Goal: Task Accomplishment & Management: Complete application form

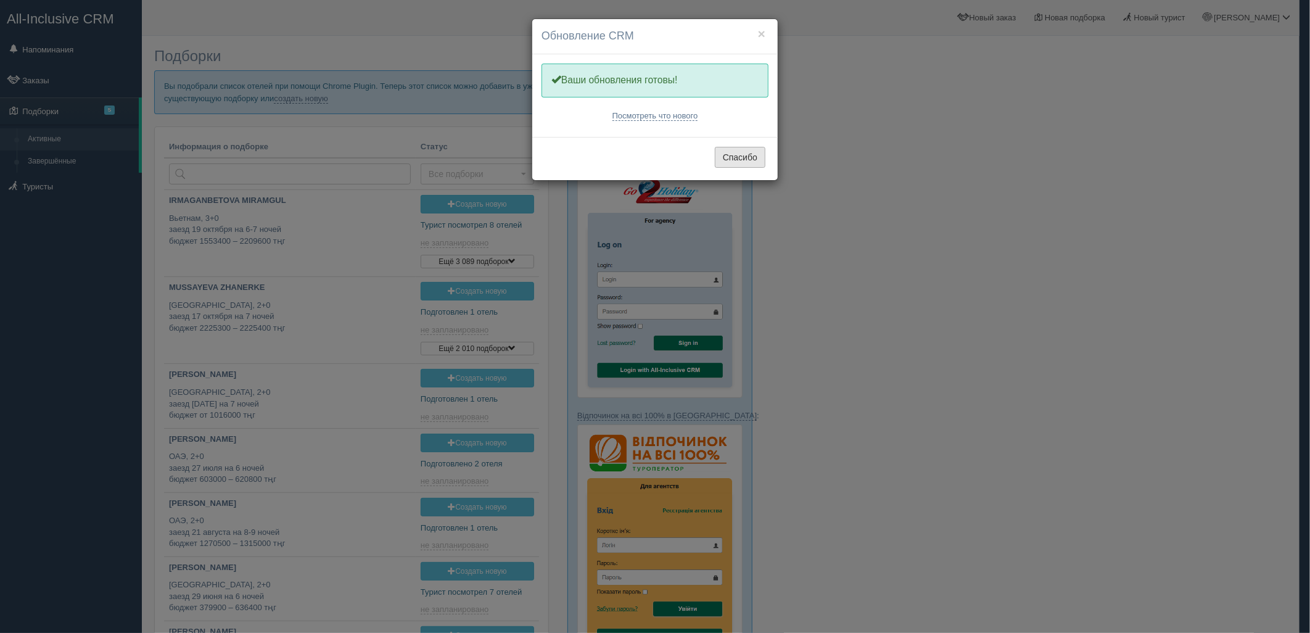
click at [749, 159] on button "Спасибо" at bounding box center [740, 157] width 51 height 21
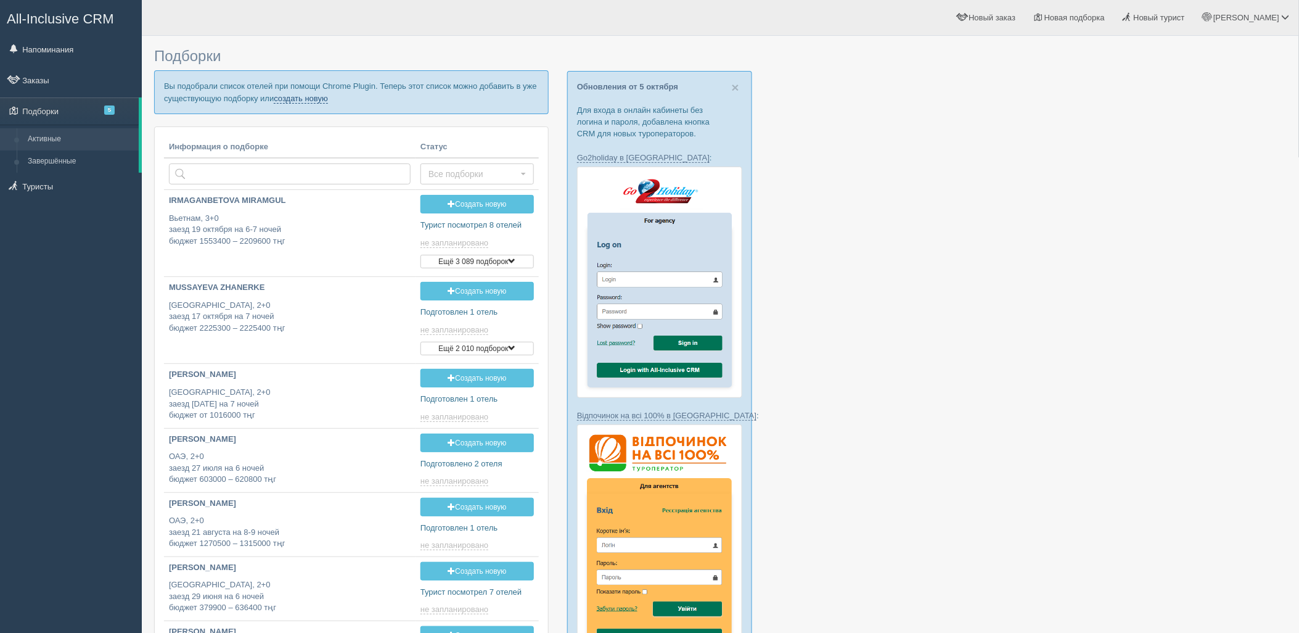
click at [288, 97] on link "создать новую" at bounding box center [301, 99] width 54 height 10
type input "2025-10-07 19:25"
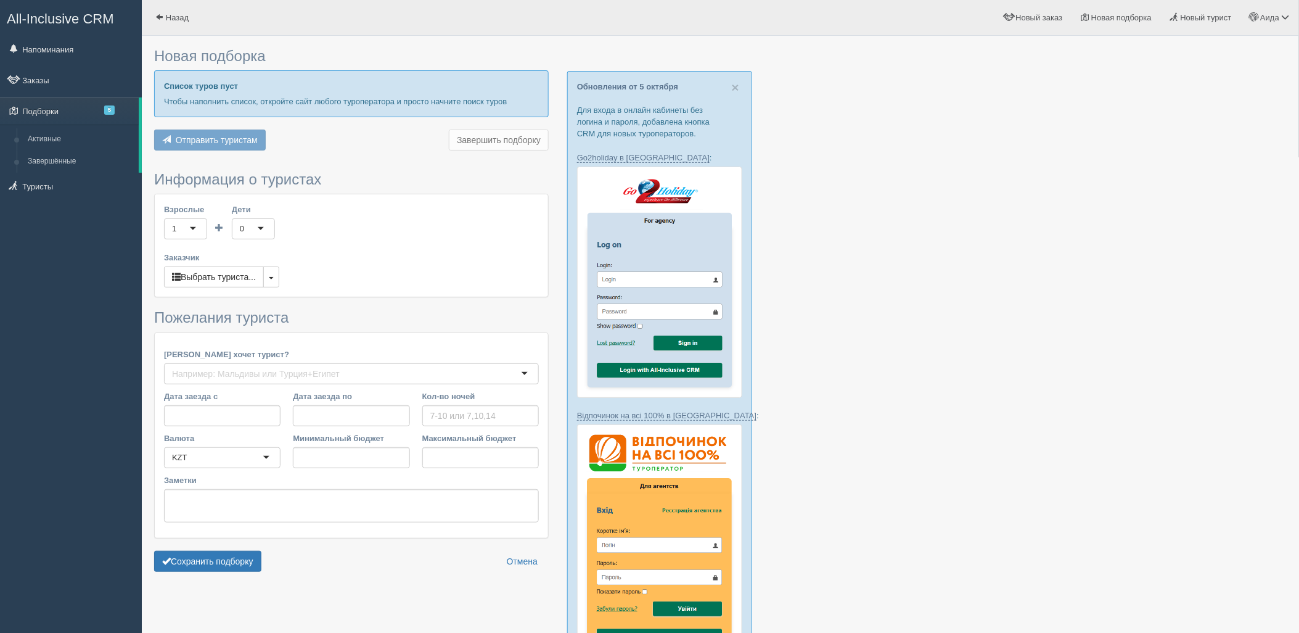
type input "5"
type input "1966900"
type input "2428200"
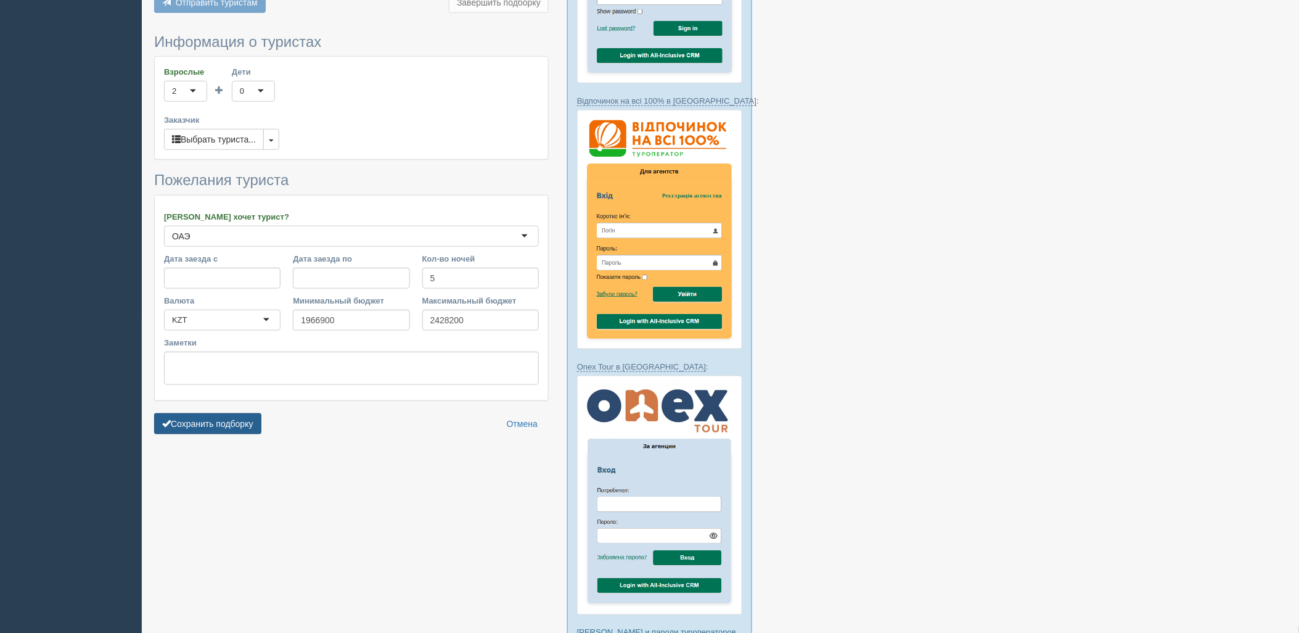
click at [245, 423] on button "Сохранить подборку" at bounding box center [207, 423] width 107 height 21
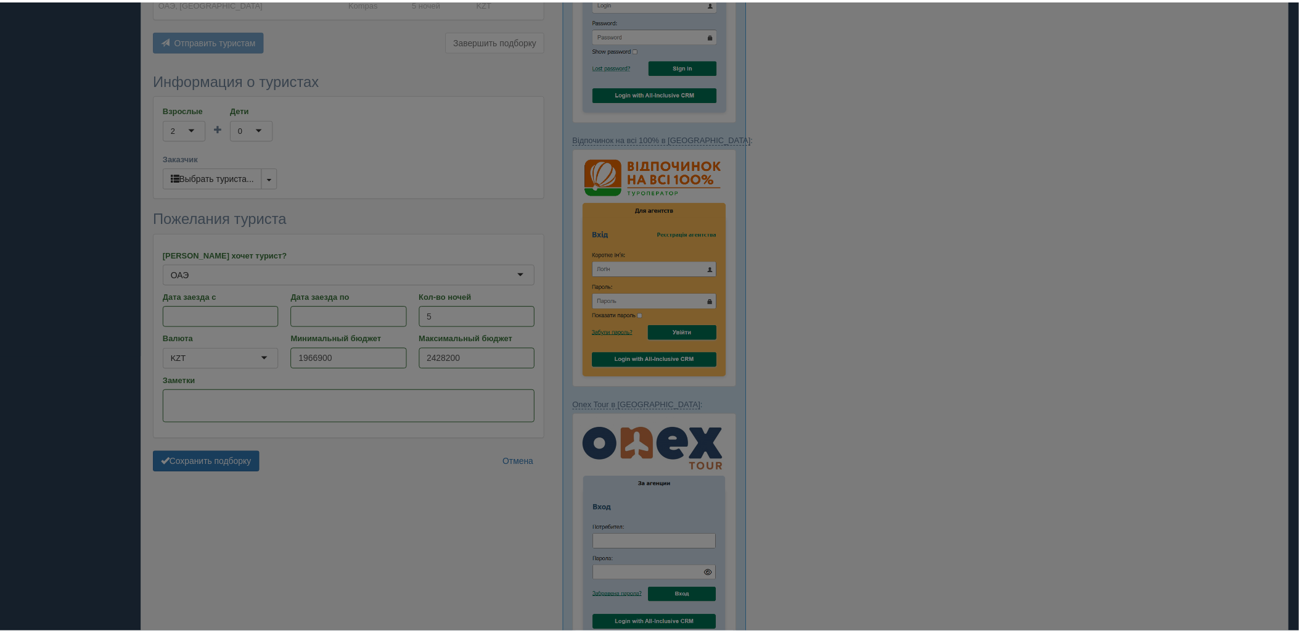
scroll to position [245, 0]
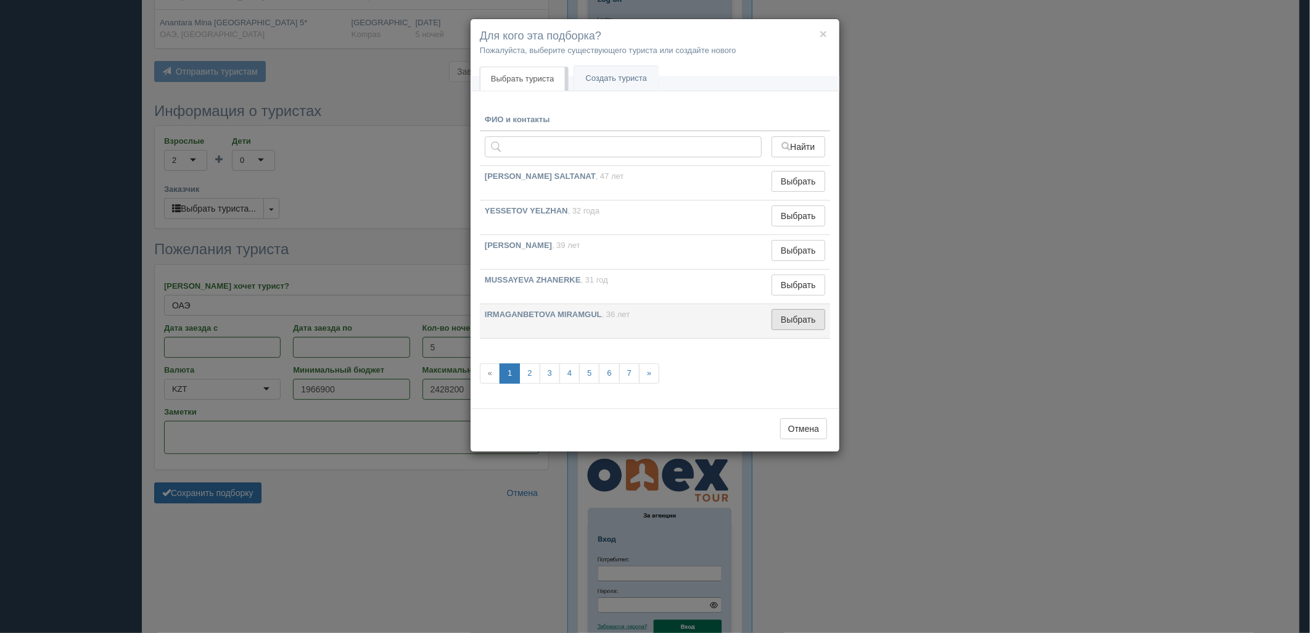
click at [792, 324] on button "Выбрать" at bounding box center [798, 319] width 54 height 21
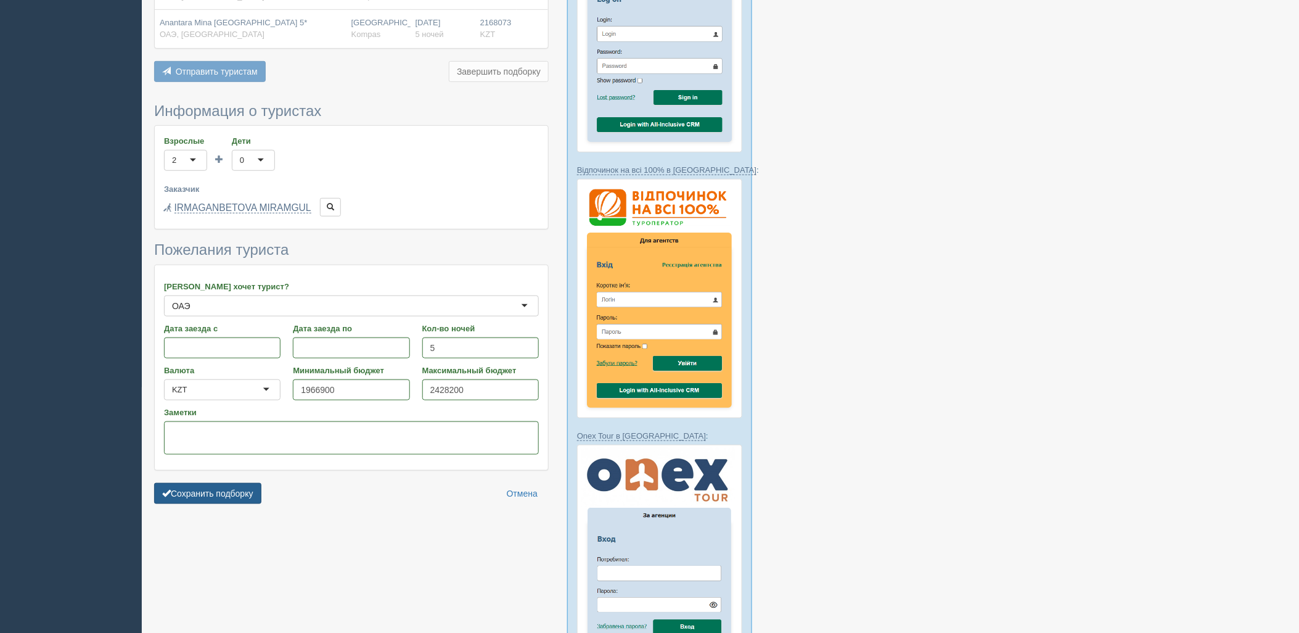
click at [270, 509] on form "Информация о туристах Взрослые 2 2 1 2 3 4 5 6 7 8 9 10 11 12 13 14 15 16 17 18…" at bounding box center [351, 306] width 395 height 407
click at [253, 499] on button "Сохранить подборку" at bounding box center [207, 493] width 107 height 21
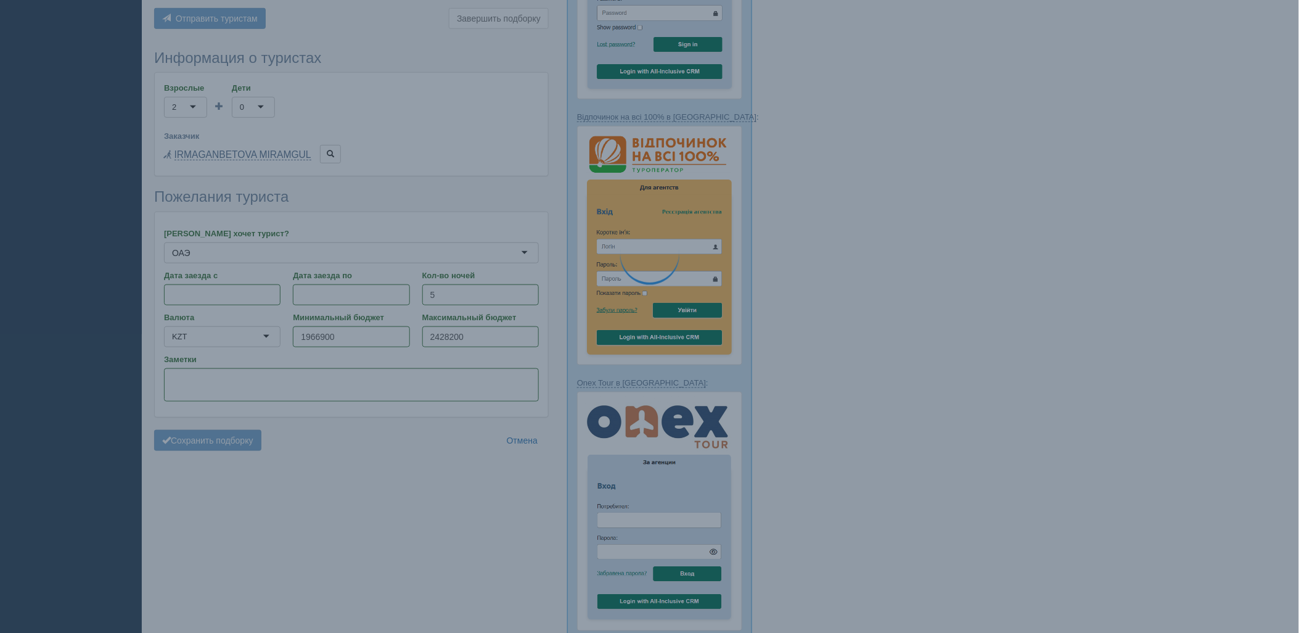
scroll to position [314, 0]
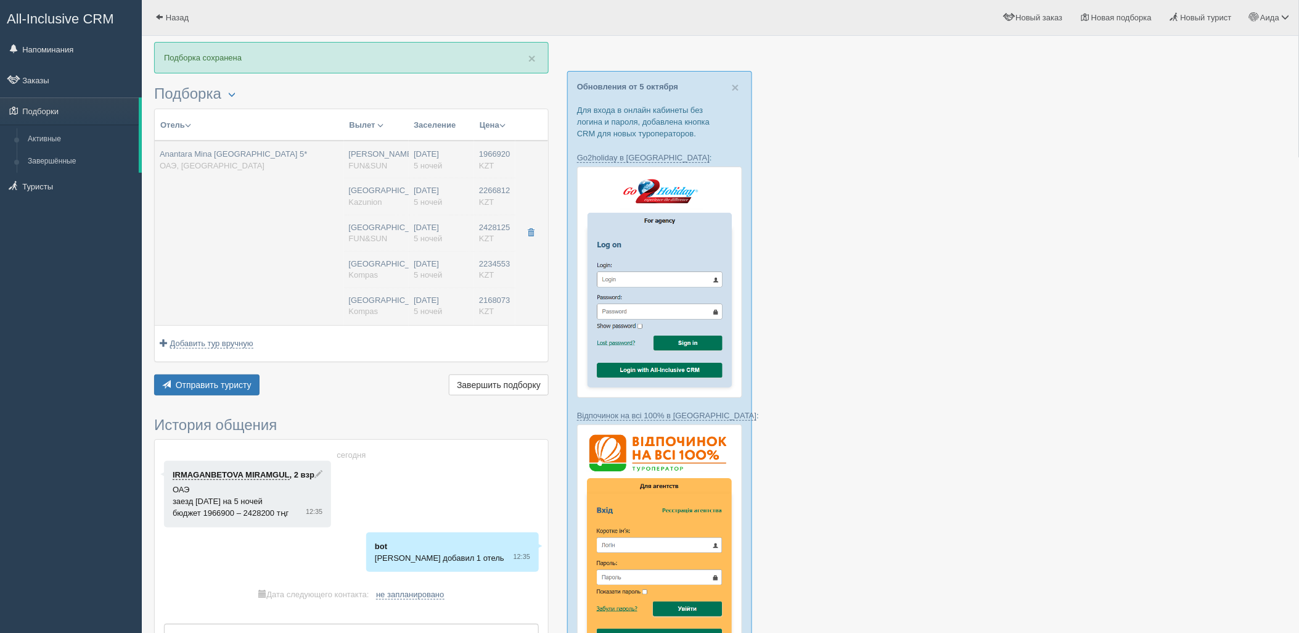
click at [397, 249] on td "[PERSON_NAME] FUN&SUN [GEOGRAPHIC_DATA] [GEOGRAPHIC_DATA] [GEOGRAPHIC_DATA] FUN…" at bounding box center [376, 233] width 65 height 184
type input "Anantara Mina [GEOGRAPHIC_DATA] 5*"
type input "ОАЭ"
type input "Рас-эль-Хайм"
type input "1966920.00"
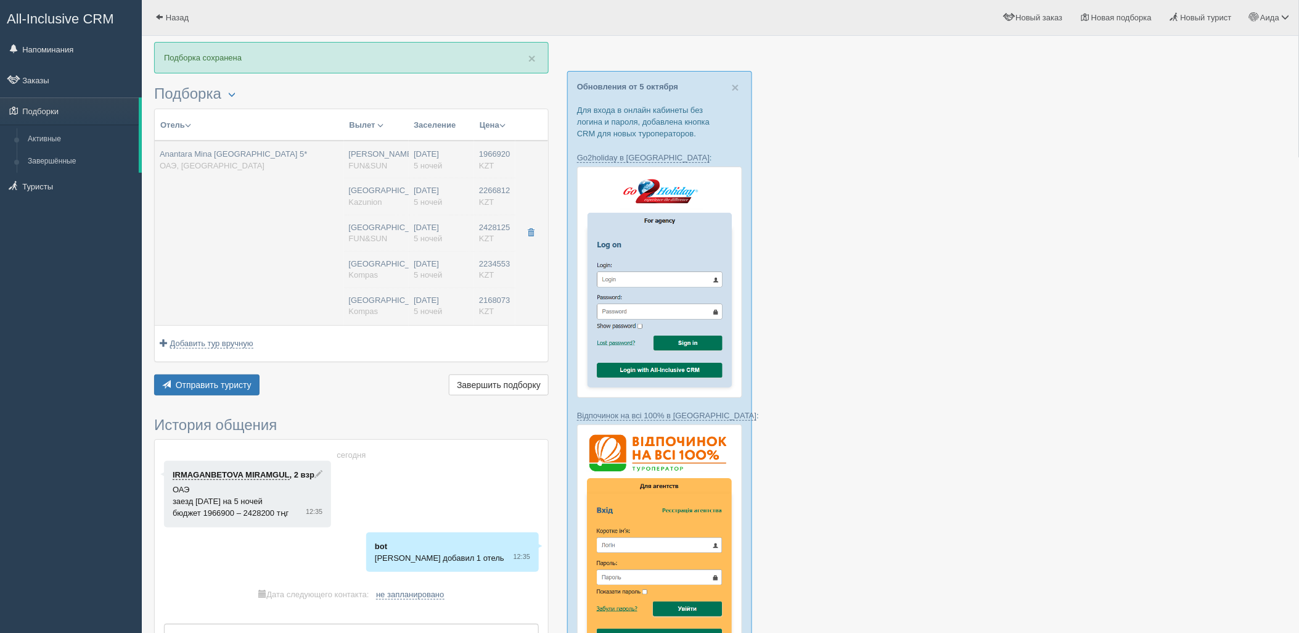
type input "[PERSON_NAME]"
type input "Дубай DXB"
type input "07:10"
type input "10:55"
type input "Air Astana"
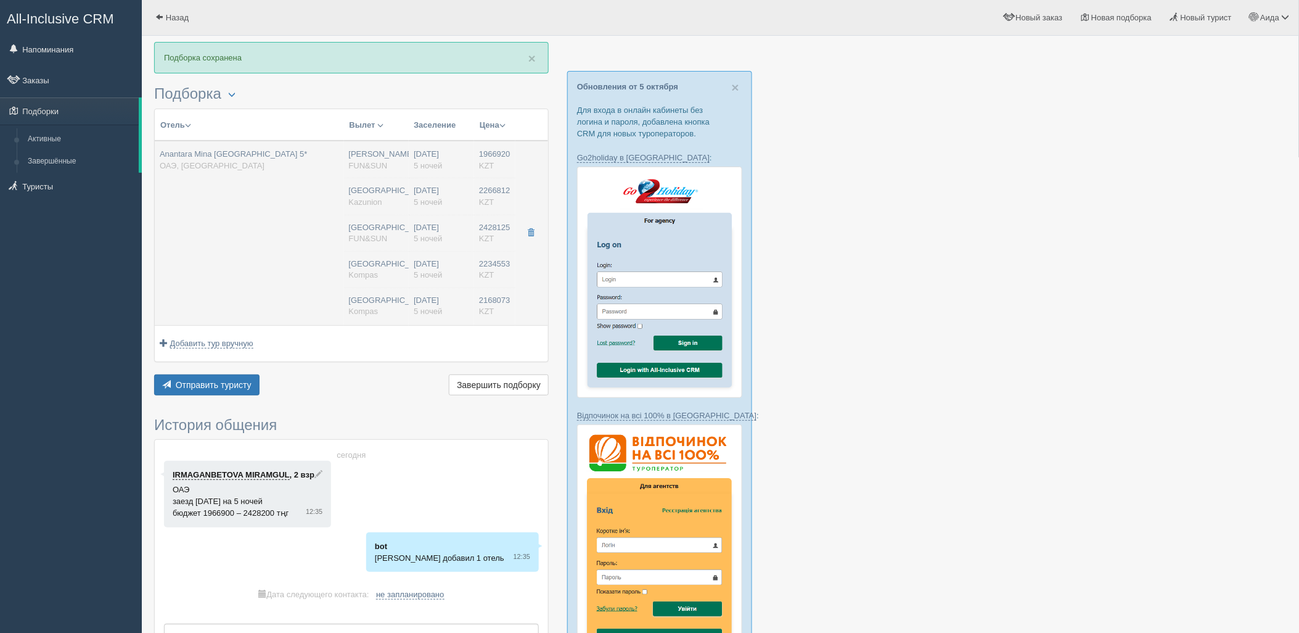
type input "12:40"
type input "18:05"
type input "5"
type input "premier garden terrace"
type input "FB - Полный Пансион"
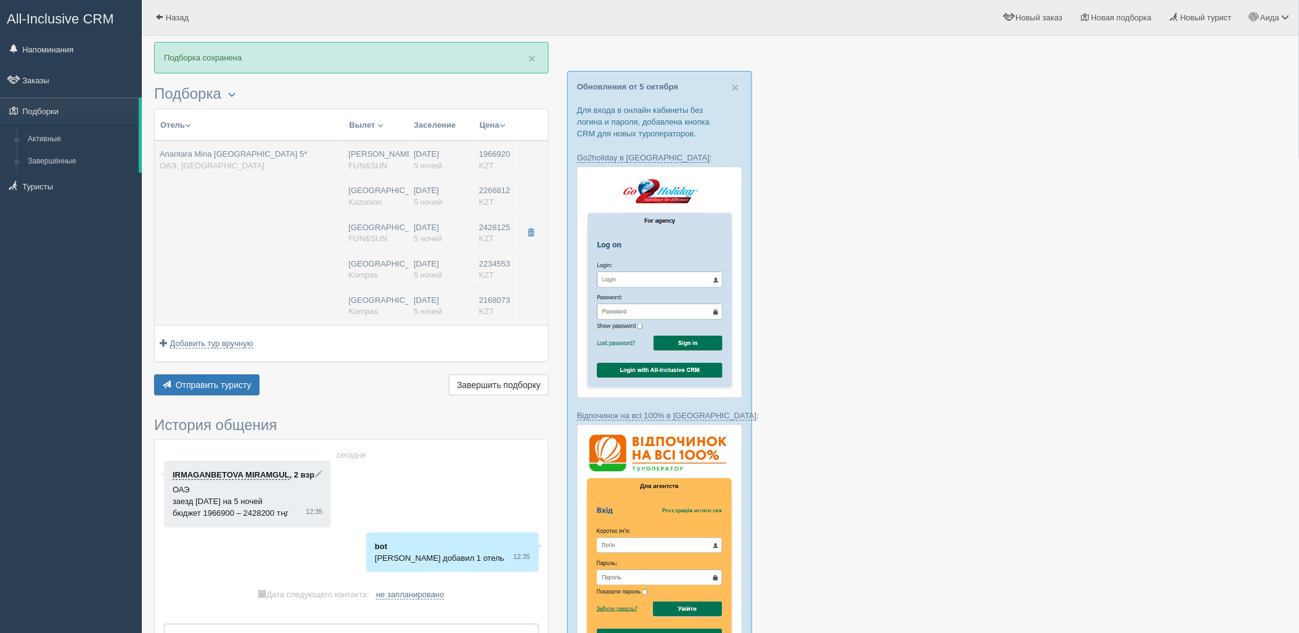
type input "FUN&SUN"
type input "[URL][DOMAIN_NAME]"
type input "2266812.00"
type input "[GEOGRAPHIC_DATA]"
type input "5"
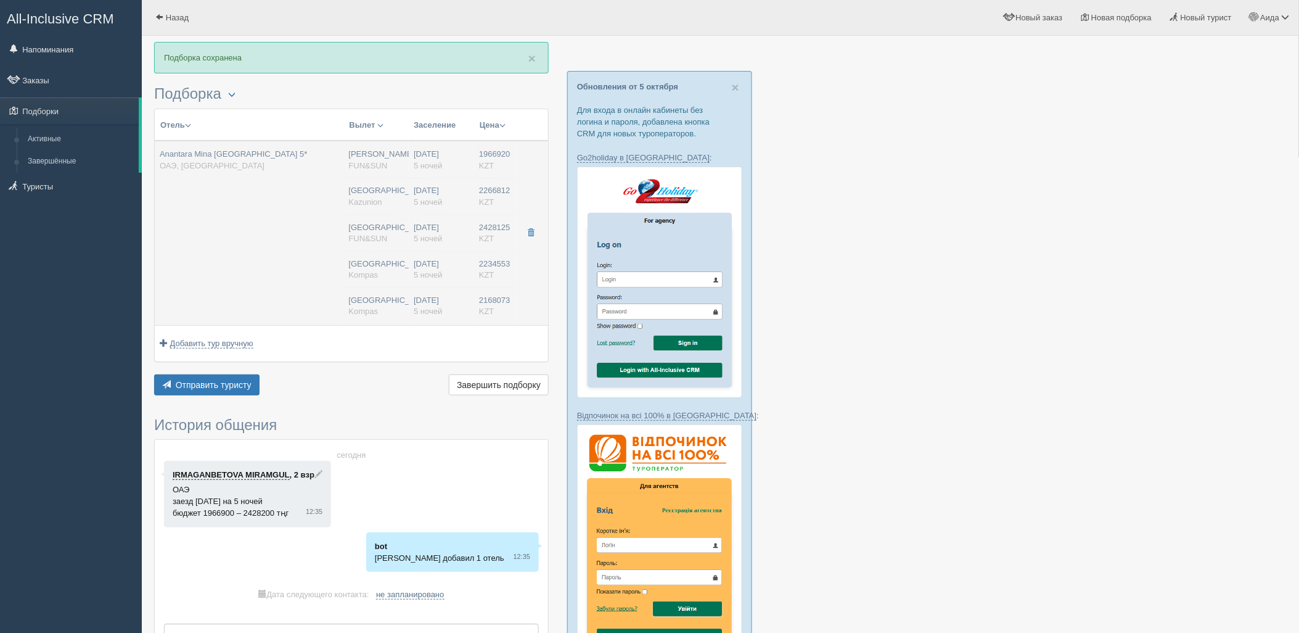
type input "premier garden terrace"
type input "FB - Полный Пансион"
type input "Kazunion"
type input "[URL][DOMAIN_NAME]"
type input "2428125.00"
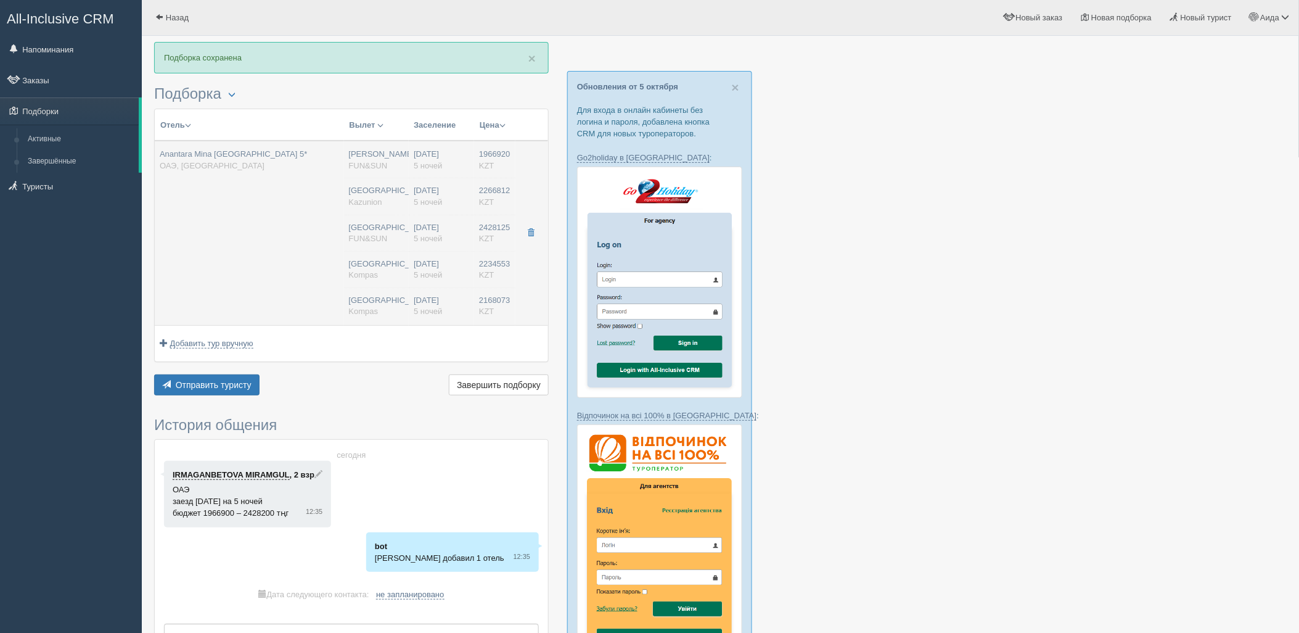
type input "[GEOGRAPHIC_DATA]"
type input "5"
type input "premier garden terrace"
type input "FB - Полный Пансион"
type input "FUN&SUN"
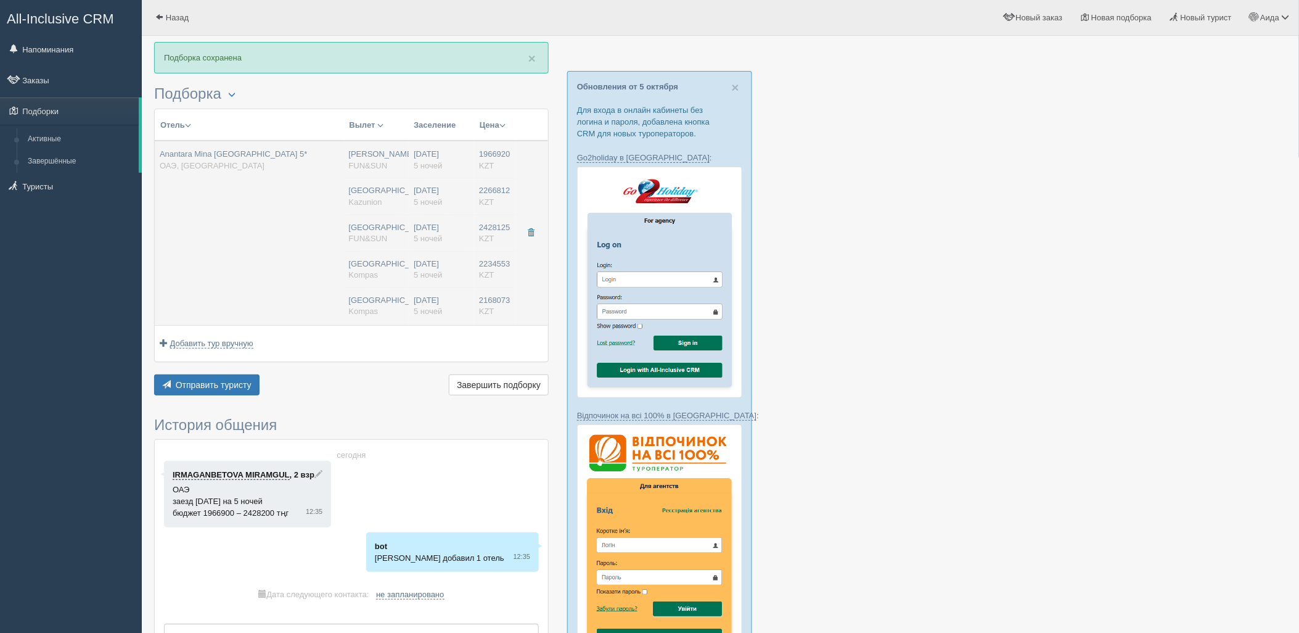
type input "[URL][DOMAIN_NAME]"
type input "2234553.00"
type input "[GEOGRAPHIC_DATA]"
type input "5"
type input "premier garden terrace"
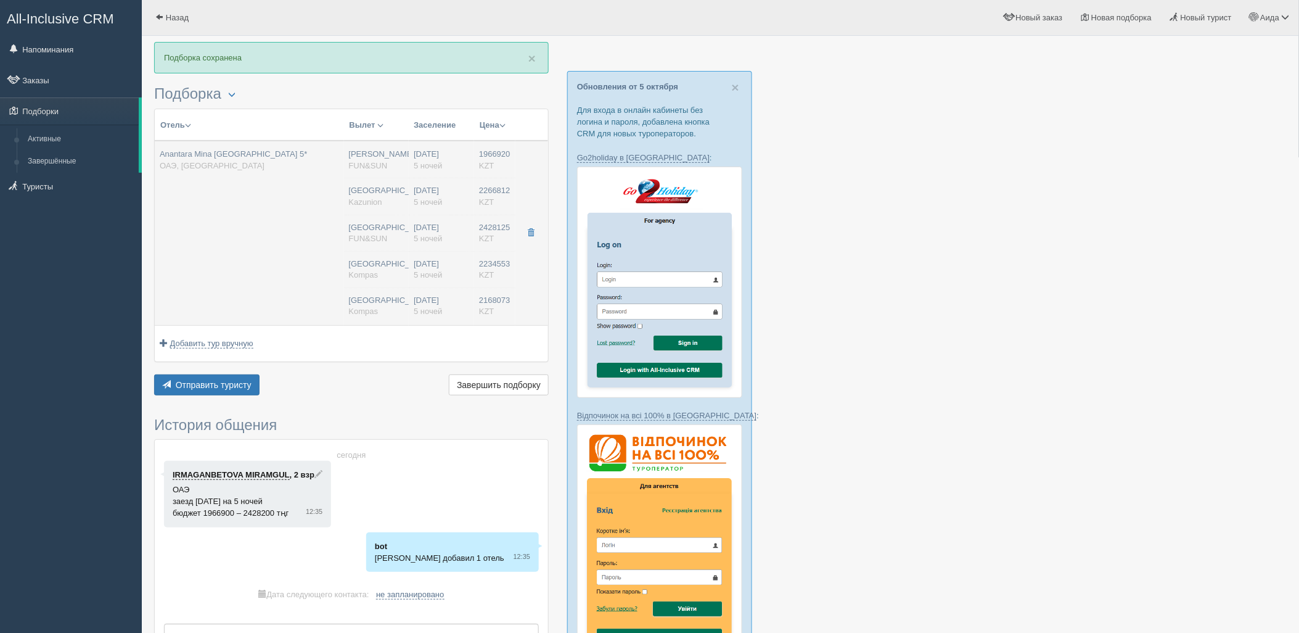
type input "FB - Полный Пансион"
type input "Kompas"
type input "[URL][DOMAIN_NAME]"
type input "2168073.00"
type input "[GEOGRAPHIC_DATA]"
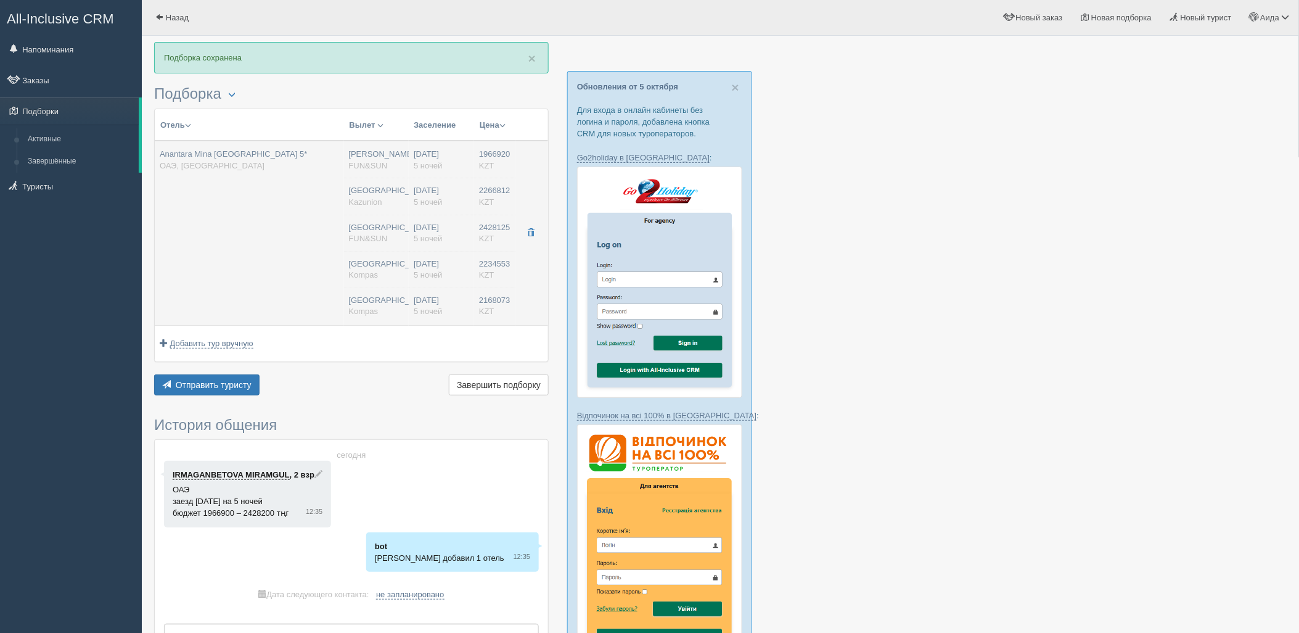
type input "5"
type input "premier garden terrace"
type input "FB - Полный Пансион"
type input "Kompas"
type input "[URL][DOMAIN_NAME]"
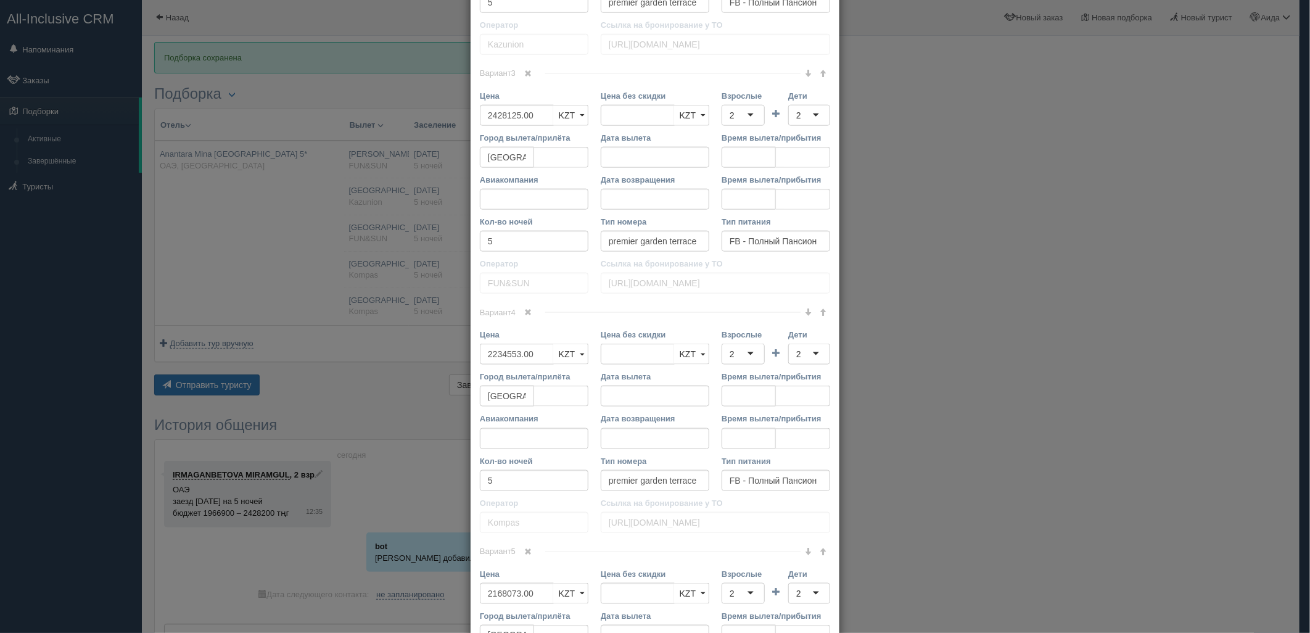
scroll to position [765, 0]
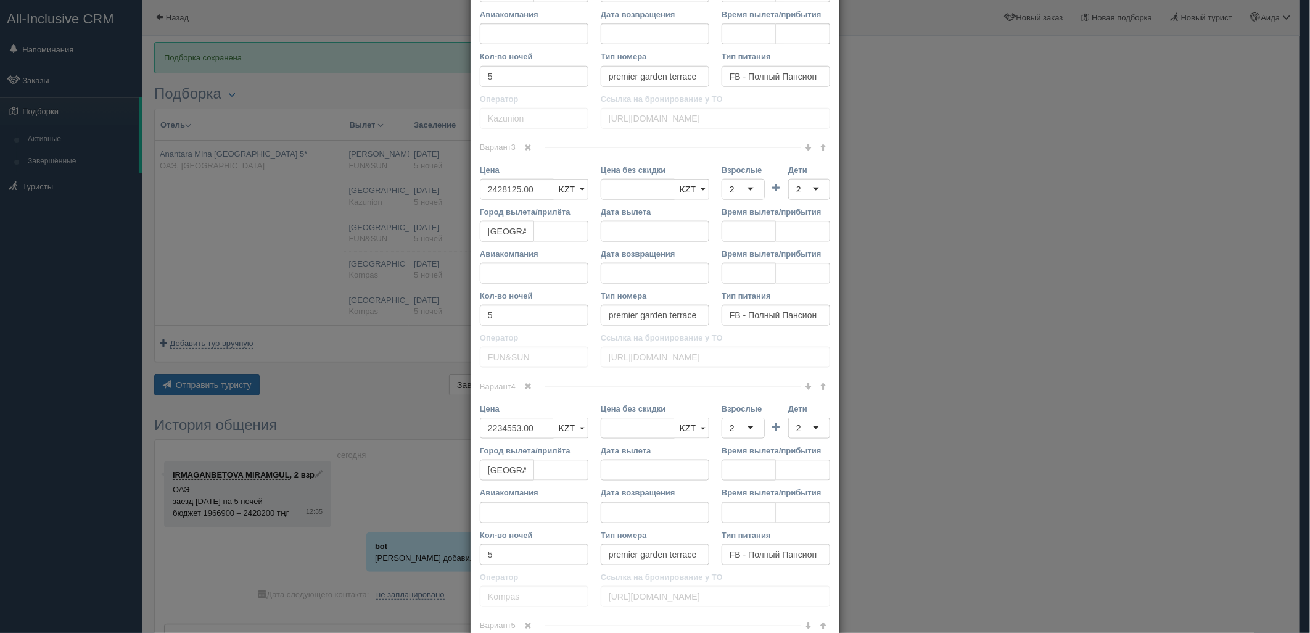
click at [528, 146] on link at bounding box center [528, 148] width 21 height 14
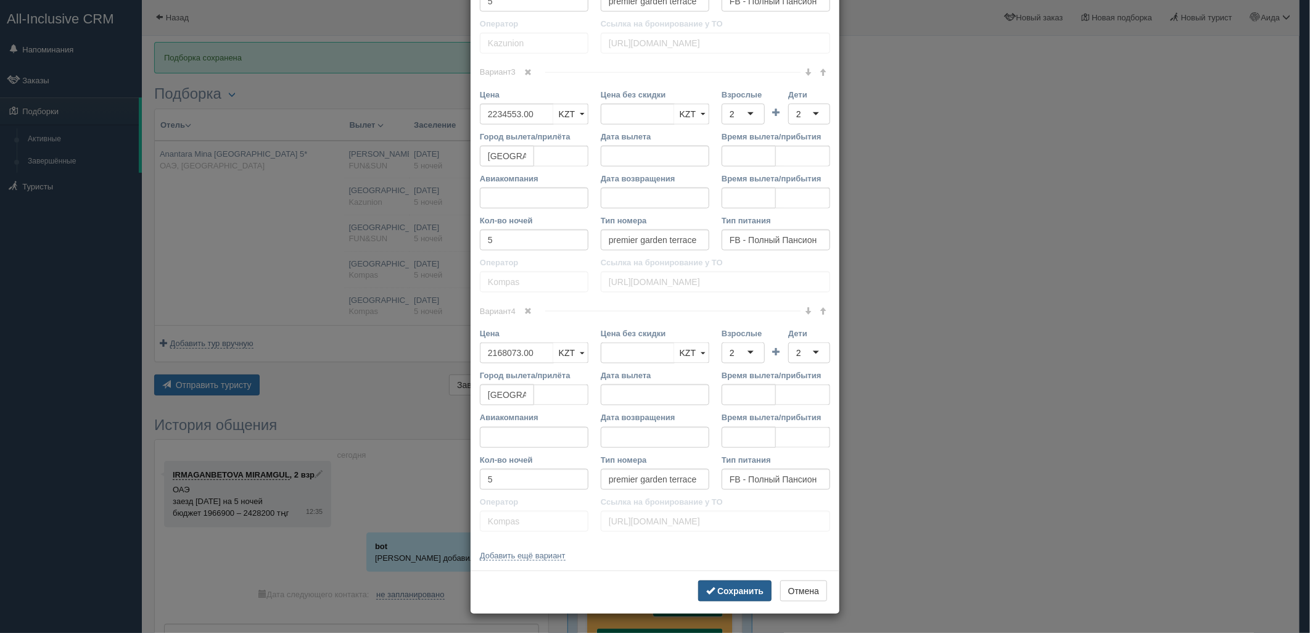
click at [710, 586] on button "Сохранить" at bounding box center [734, 590] width 73 height 21
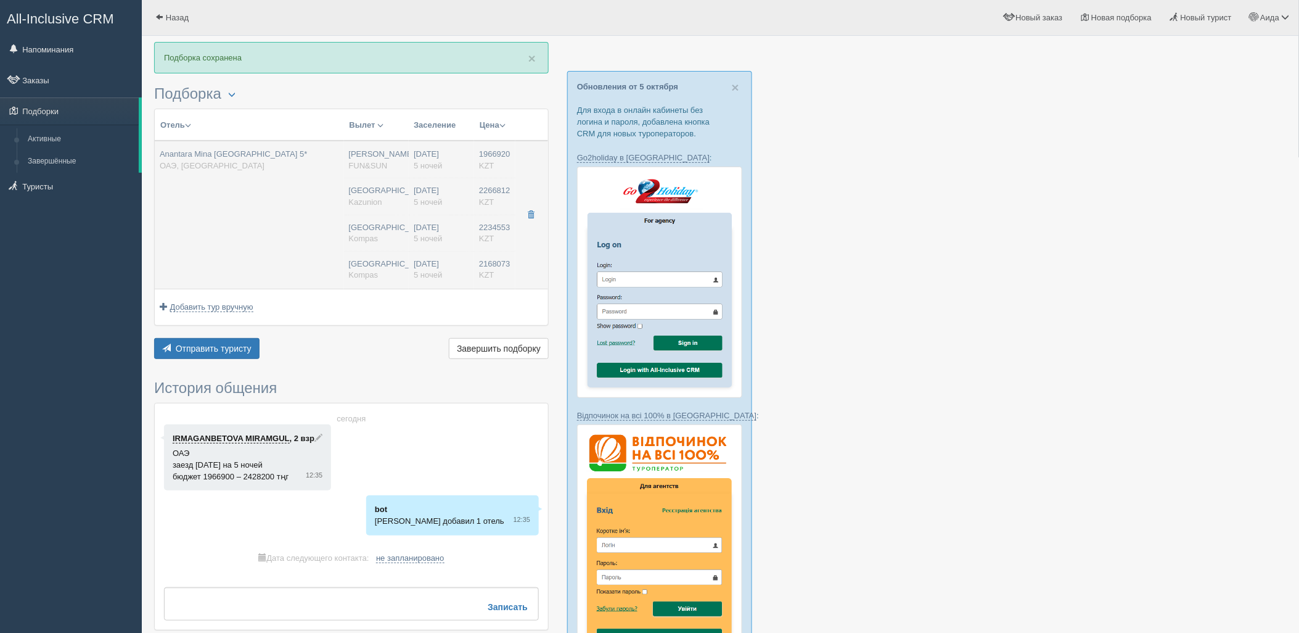
click at [421, 207] on div "[DATE] 5 ночей" at bounding box center [441, 196] width 55 height 23
type input "07:10"
type input "10:55"
type input "12:40"
type input "18:05"
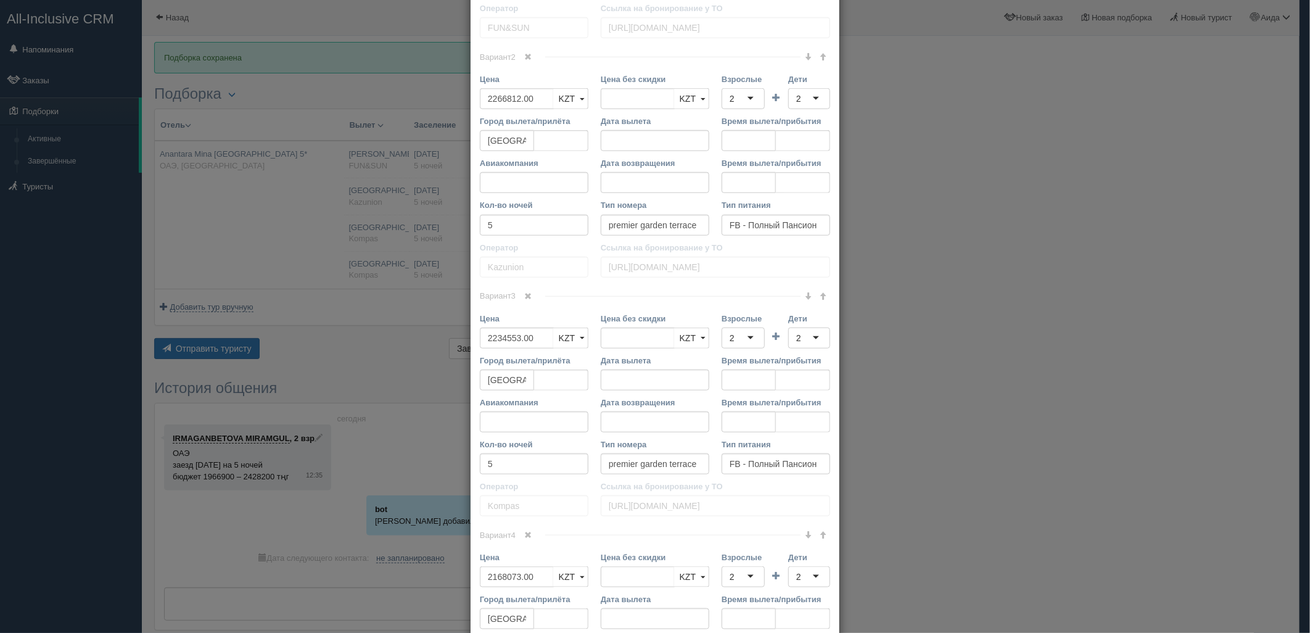
scroll to position [650, 0]
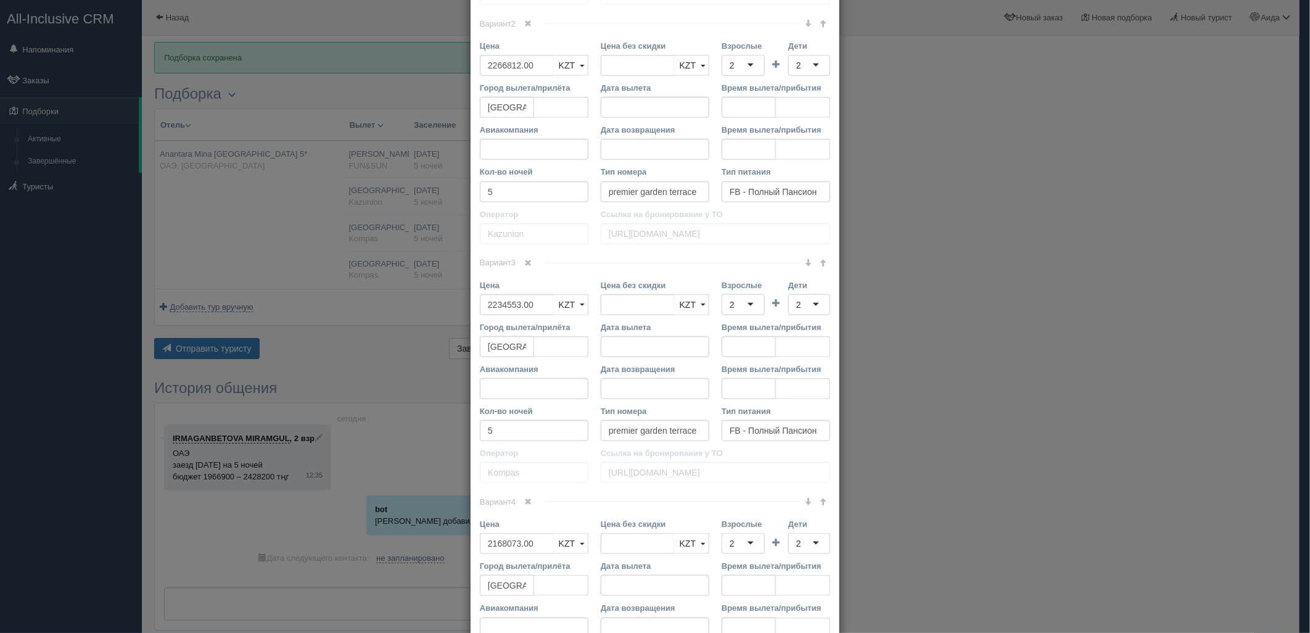
click at [819, 501] on span at bounding box center [822, 501] width 7 height 7
click at [822, 262] on link at bounding box center [822, 264] width 15 height 14
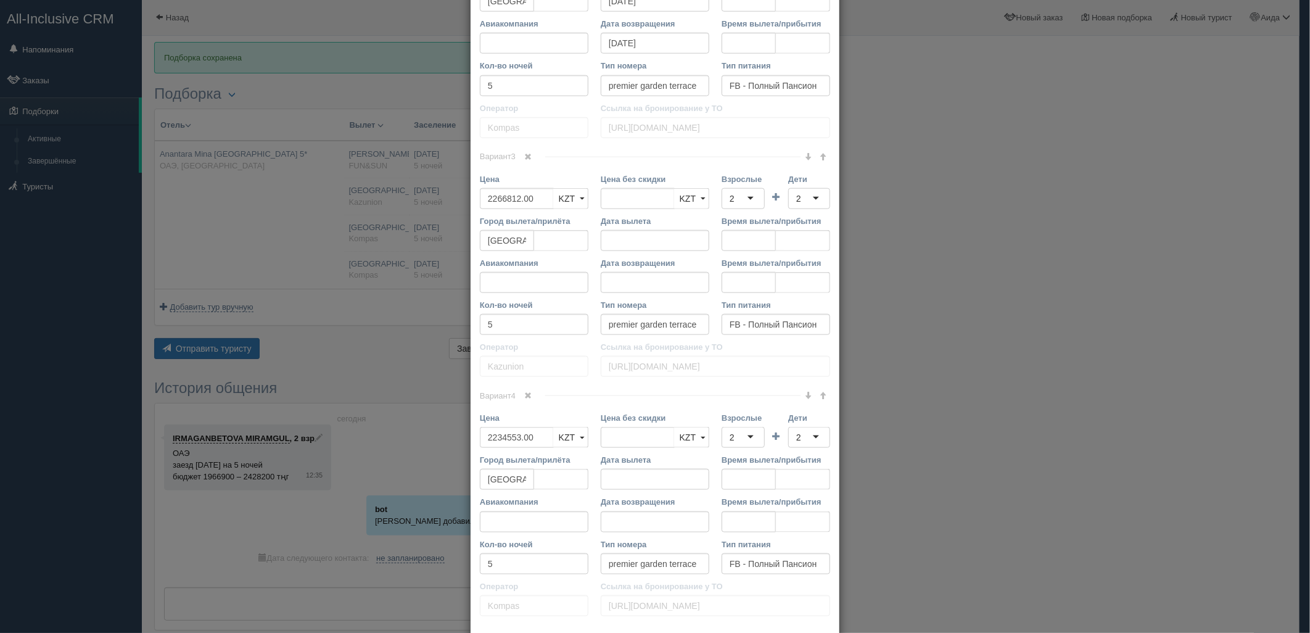
scroll to position [794, 0]
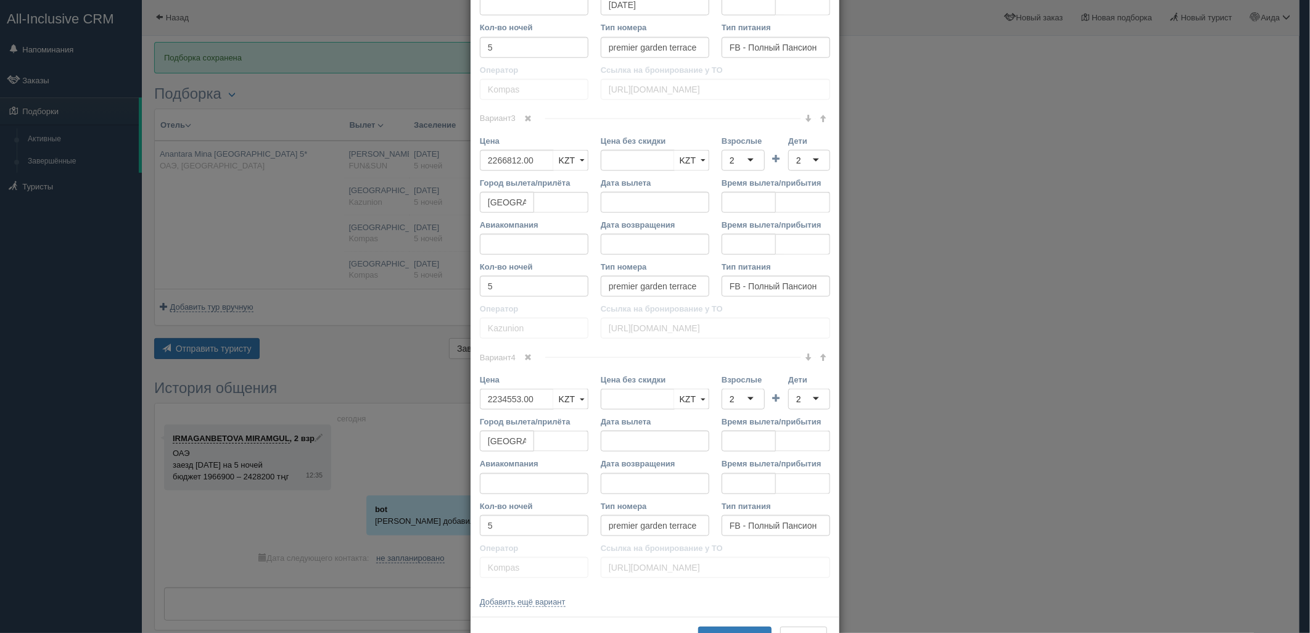
click at [819, 356] on span at bounding box center [822, 356] width 7 height 7
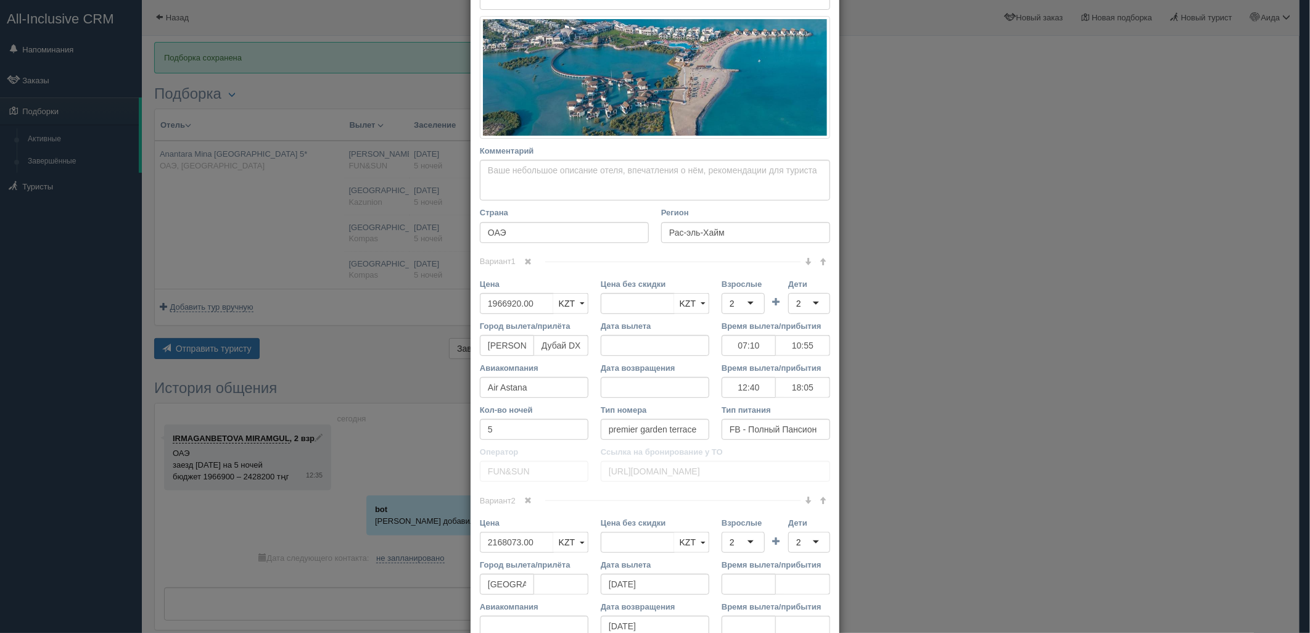
scroll to position [133, 0]
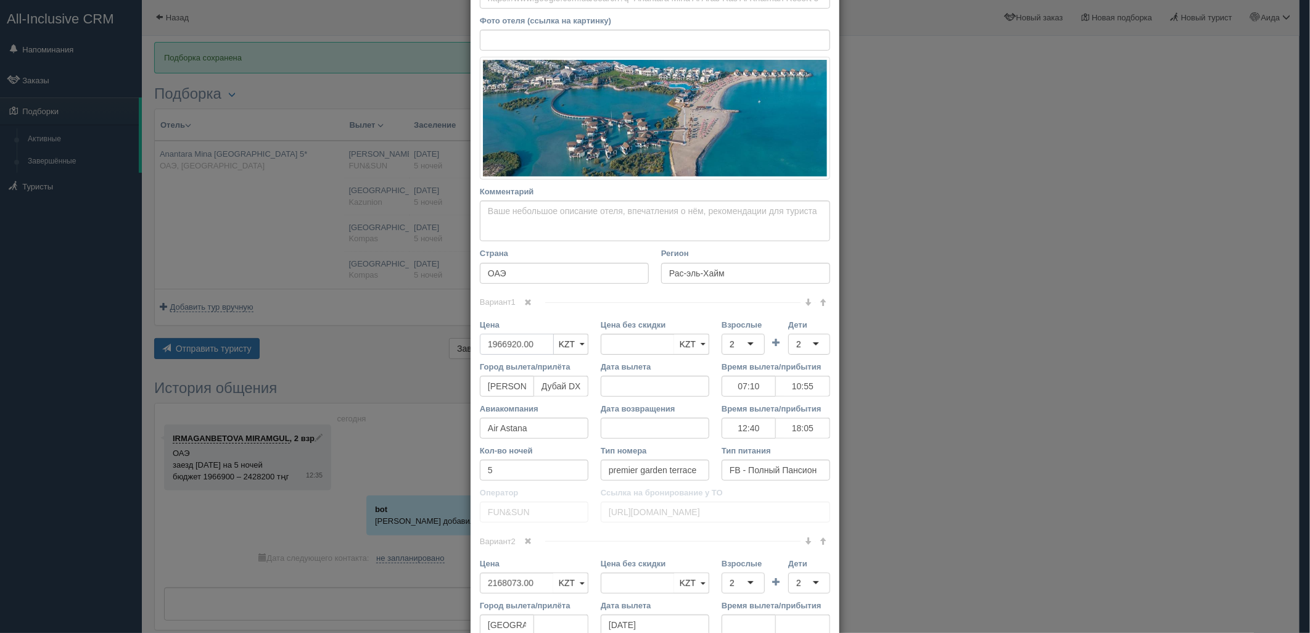
drag, startPoint x: 543, startPoint y: 343, endPoint x: 486, endPoint y: 353, distance: 57.5
click at [486, 353] on input "1966920.00" at bounding box center [517, 344] width 74 height 21
type input "1"
type input "1966920.00"
type input "1947250"
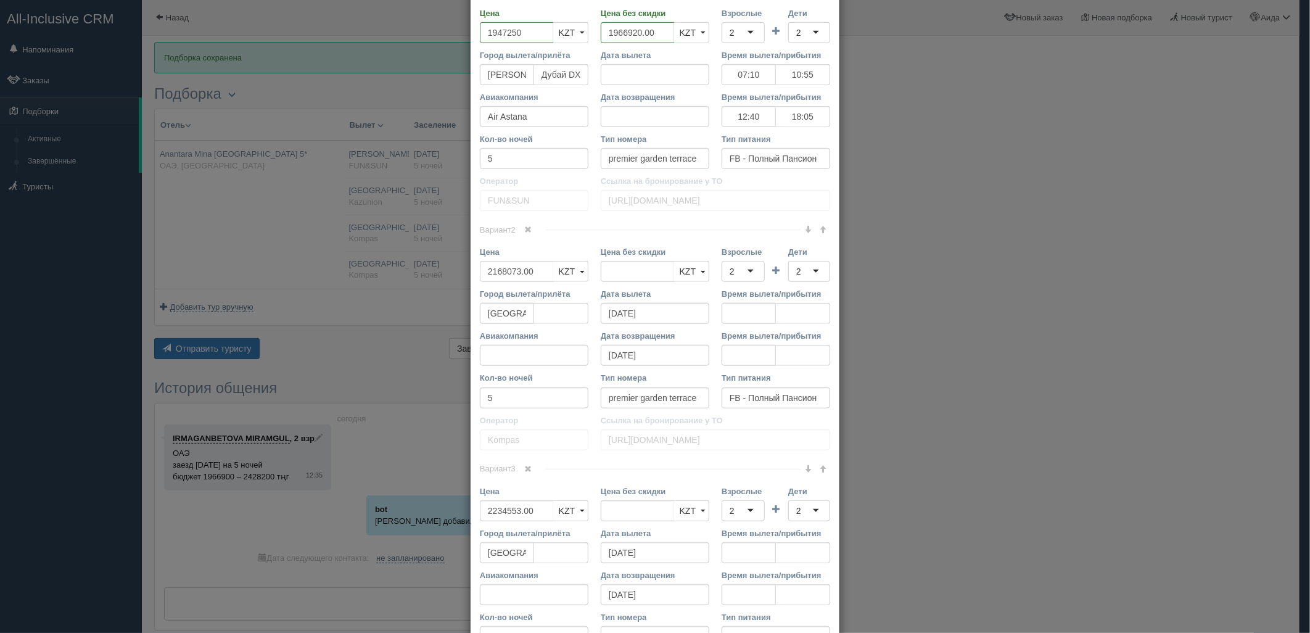
scroll to position [445, 0]
drag, startPoint x: 535, startPoint y: 269, endPoint x: 480, endPoint y: 273, distance: 55.0
click at [480, 273] on input "2168073.00" at bounding box center [517, 270] width 74 height 21
type input "2168073.00"
type input "2415000"
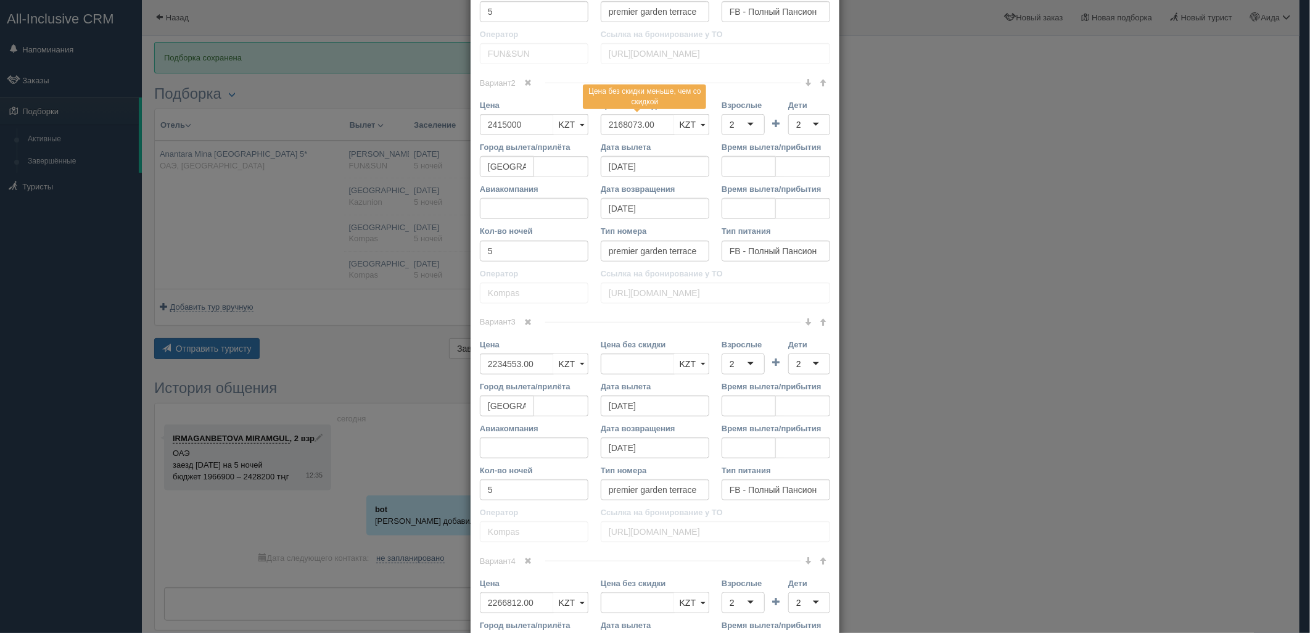
scroll to position [603, 0]
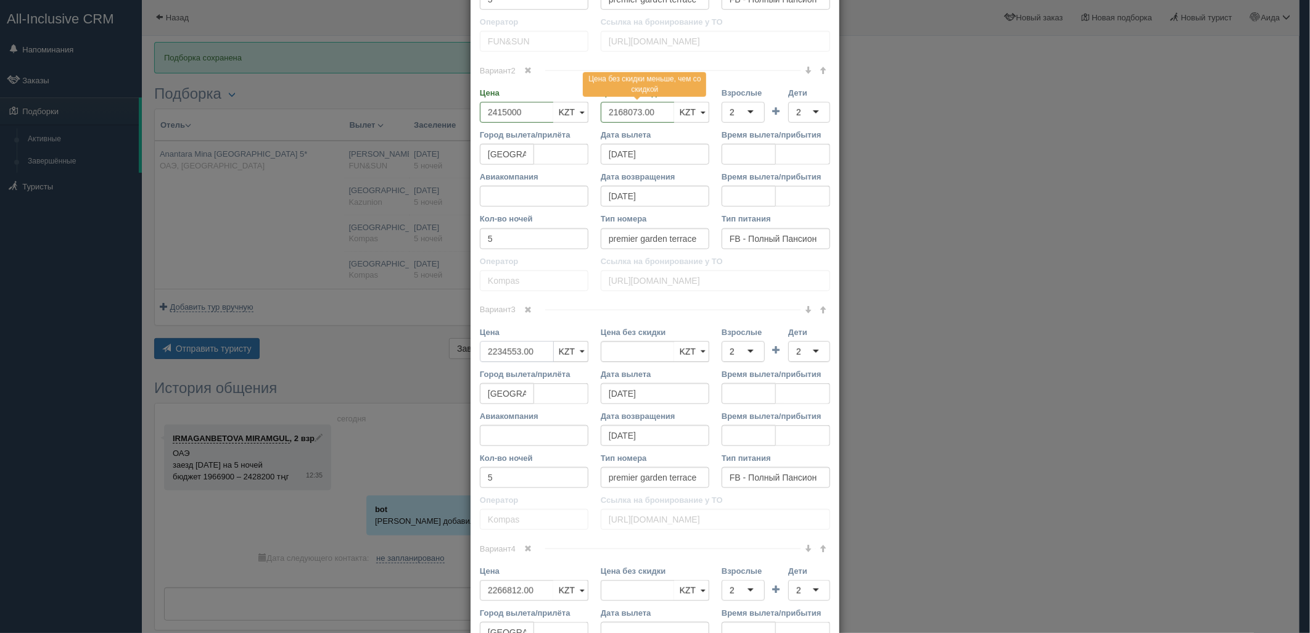
drag, startPoint x: 536, startPoint y: 353, endPoint x: 479, endPoint y: 347, distance: 57.7
click at [480, 347] on input "2234553.00" at bounding box center [517, 351] width 74 height 21
type input "2234553.00"
type input "2212200"
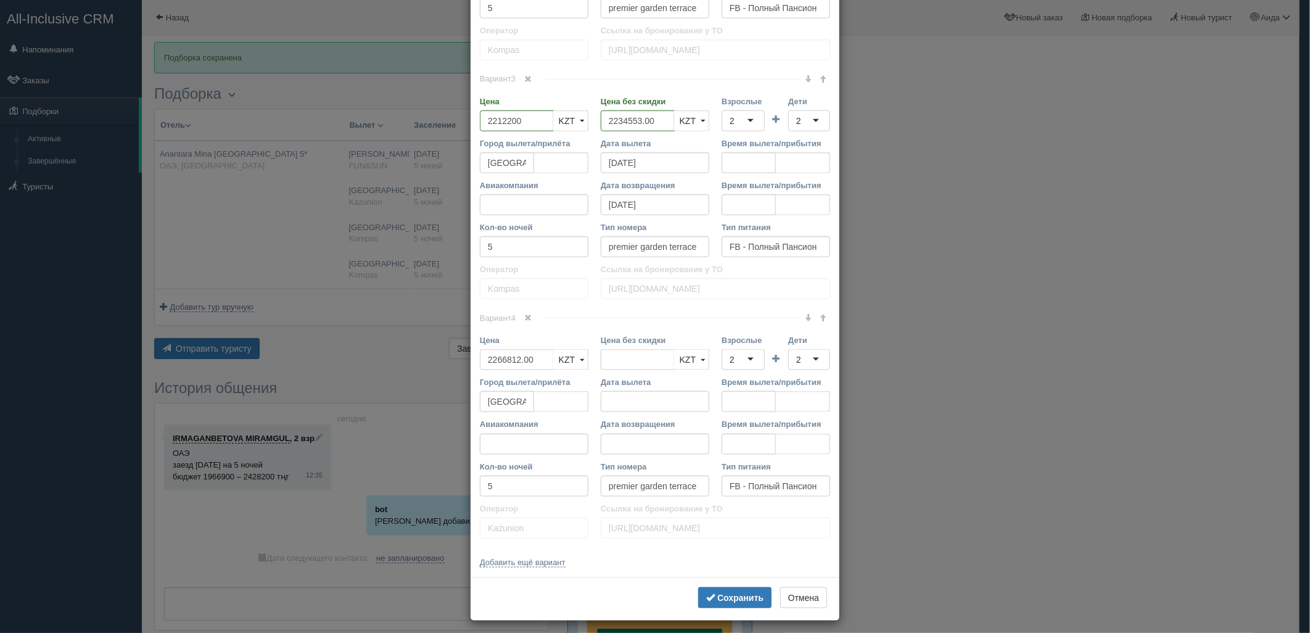
scroll to position [841, 0]
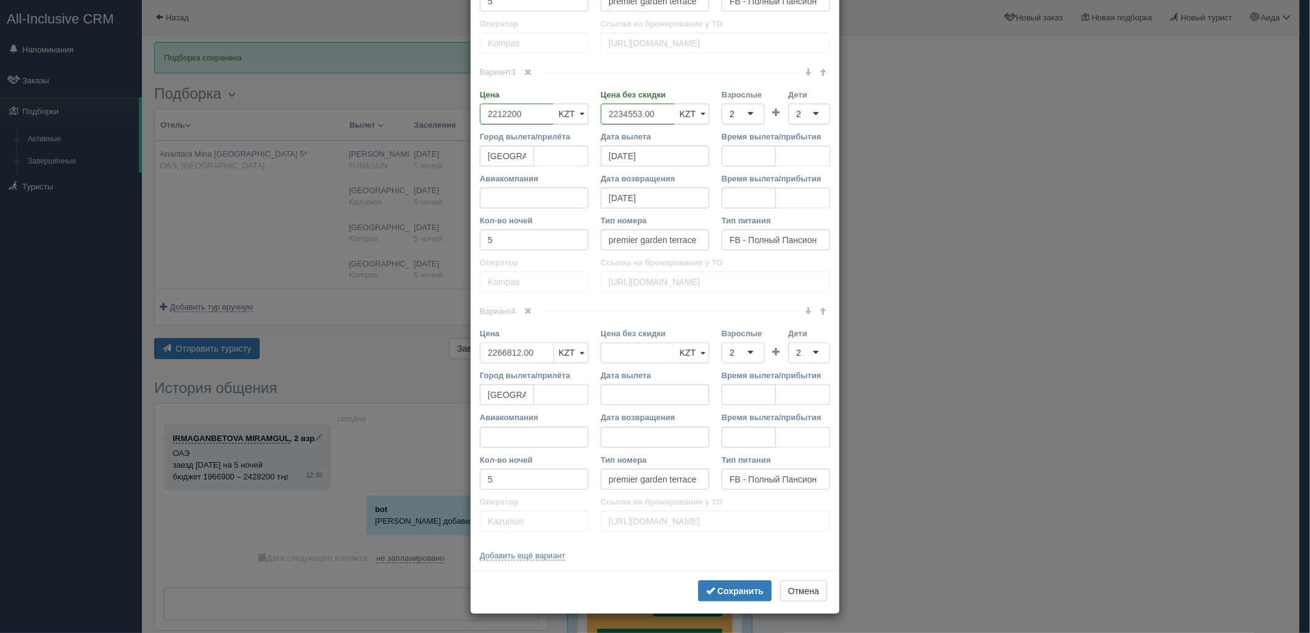
drag, startPoint x: 534, startPoint y: 350, endPoint x: 447, endPoint y: 360, distance: 87.4
click at [447, 360] on div "× Редактировать тур Название отеля [GEOGRAPHIC_DATA] 5* Ссылка на отель для тур…" at bounding box center [655, 316] width 1310 height 633
type input "2266812.00"
type input "2244145"
click at [725, 588] on b "Сохранить" at bounding box center [740, 591] width 46 height 10
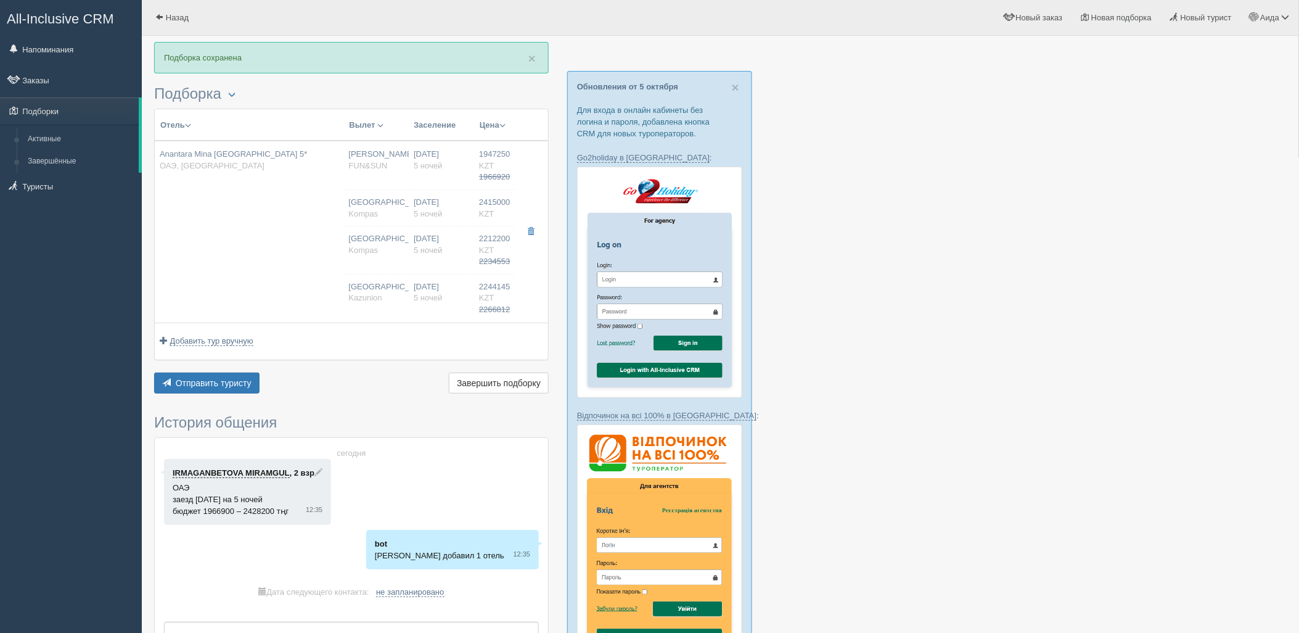
click at [219, 395] on div "Отправить туристу Отправить Завершить подборку Активировать подборку Добавить и…" at bounding box center [351, 384] width 395 height 24
click at [213, 373] on button "Отправить туристу Отправить" at bounding box center [206, 382] width 105 height 21
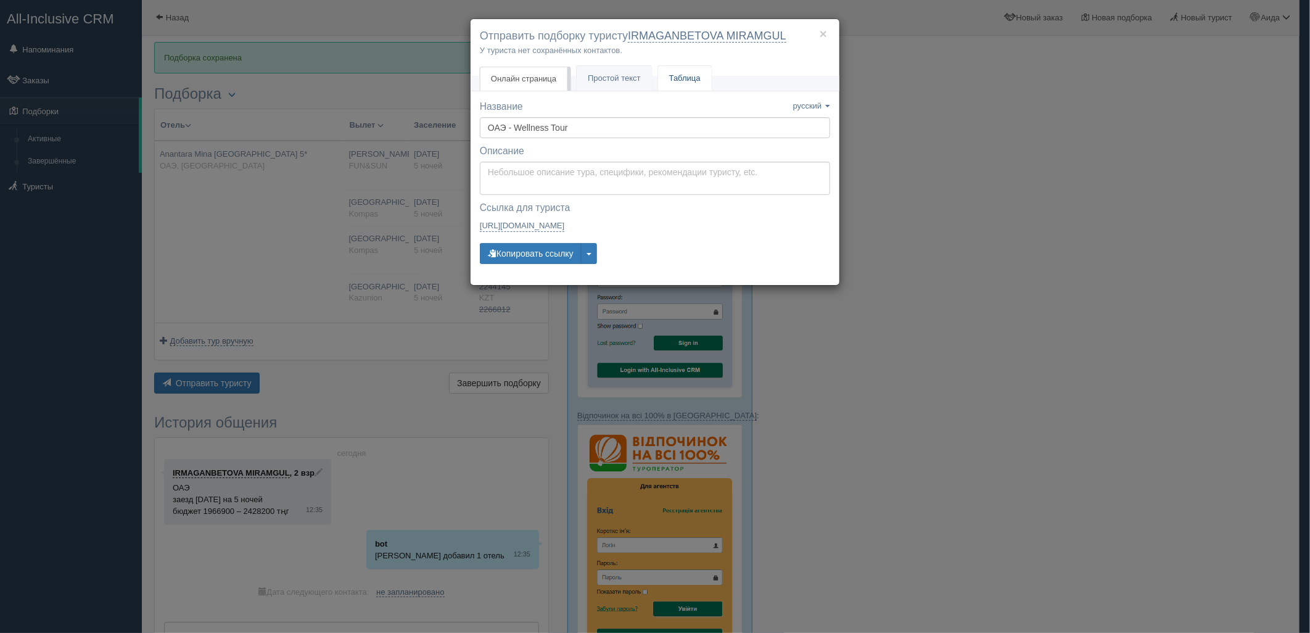
click at [691, 83] on link "Таблица" at bounding box center [685, 78] width 54 height 25
